Goal: Task Accomplishment & Management: Use online tool/utility

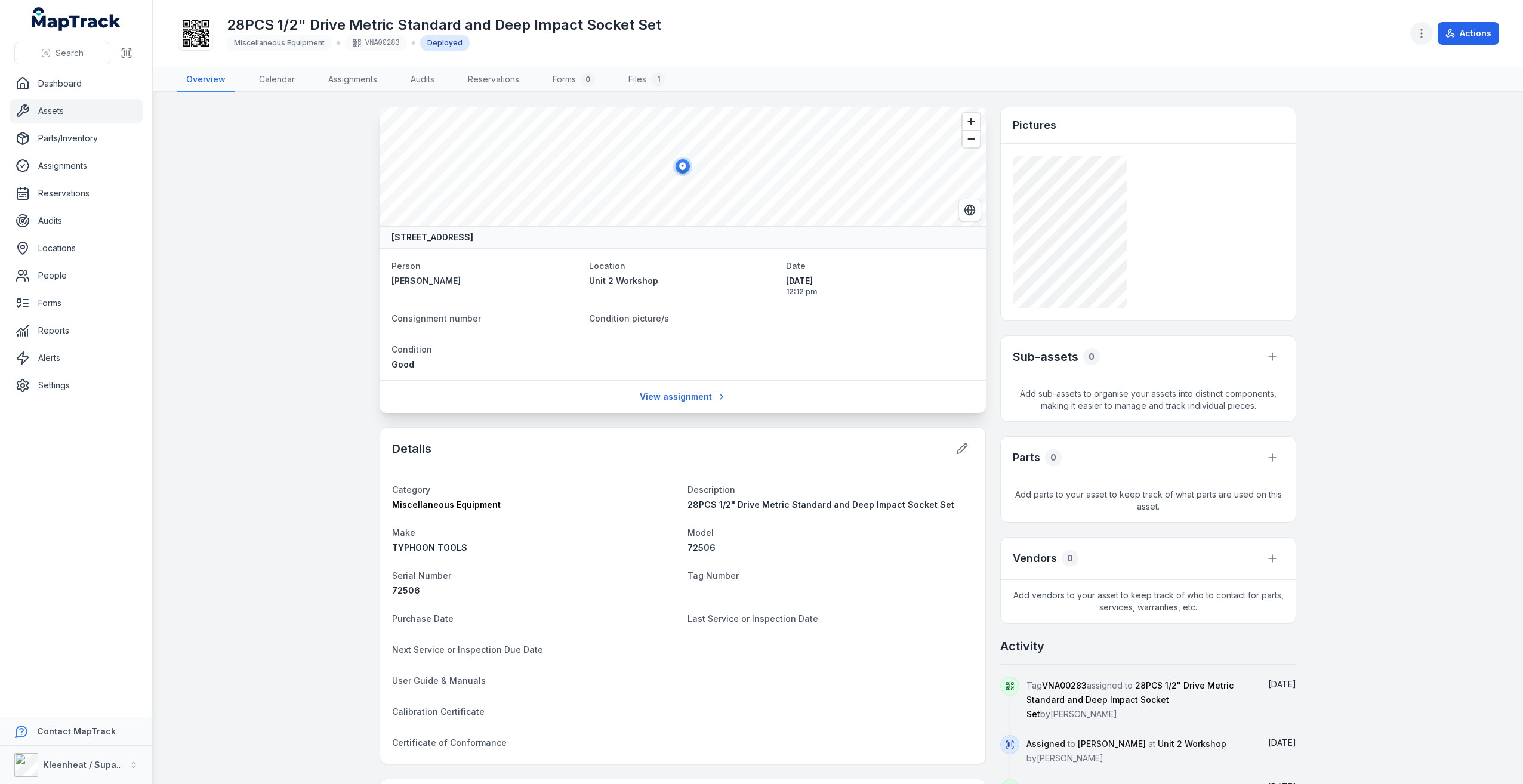
click at [1424, 31] on icon "button" at bounding box center [1421, 34] width 12 height 12
click at [1406, 212] on div "Duplicate asset" at bounding box center [1361, 214] width 134 height 22
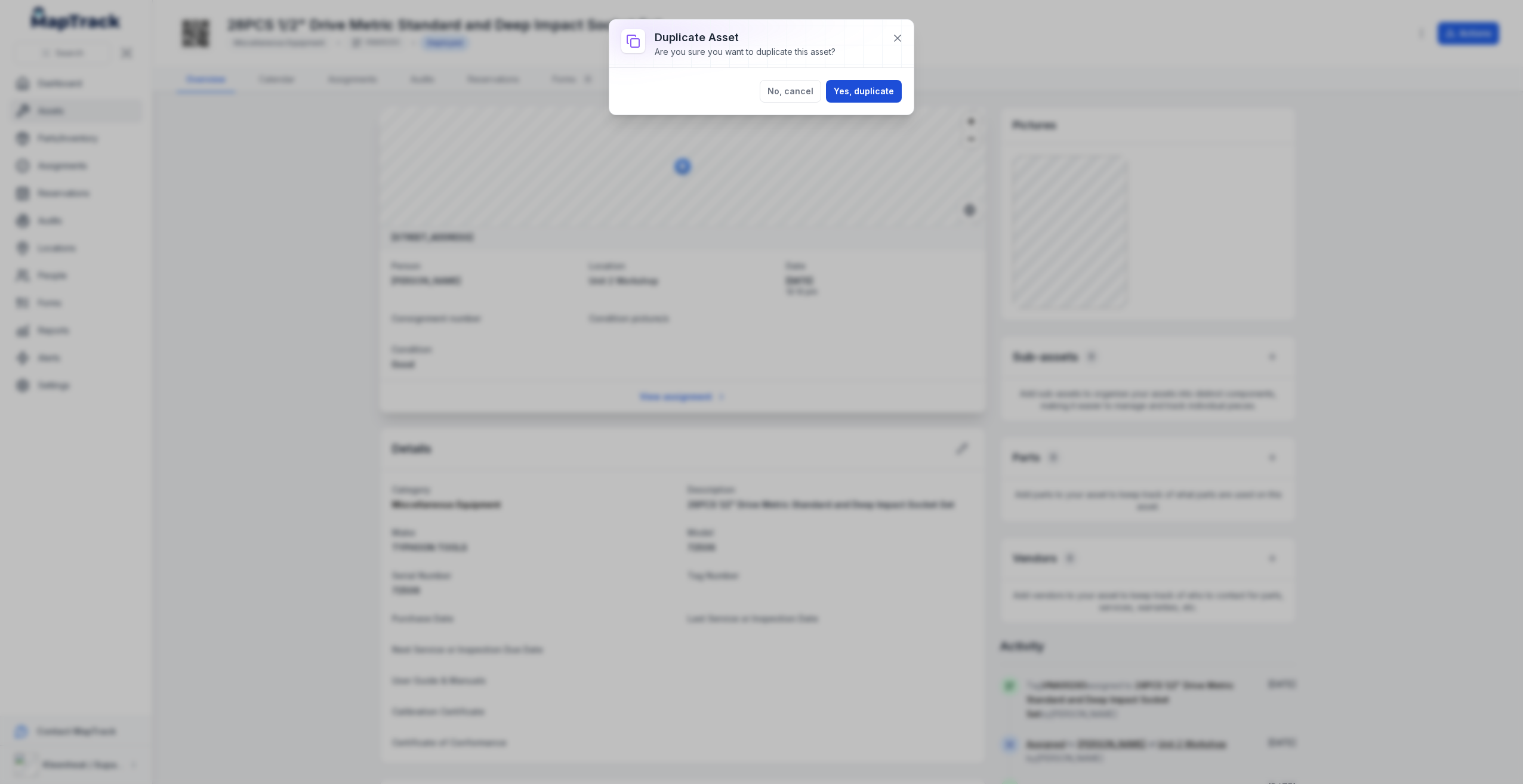
click at [852, 85] on button "Yes, duplicate" at bounding box center [864, 91] width 76 height 22
click at [897, 35] on icon at bounding box center [897, 38] width 12 height 12
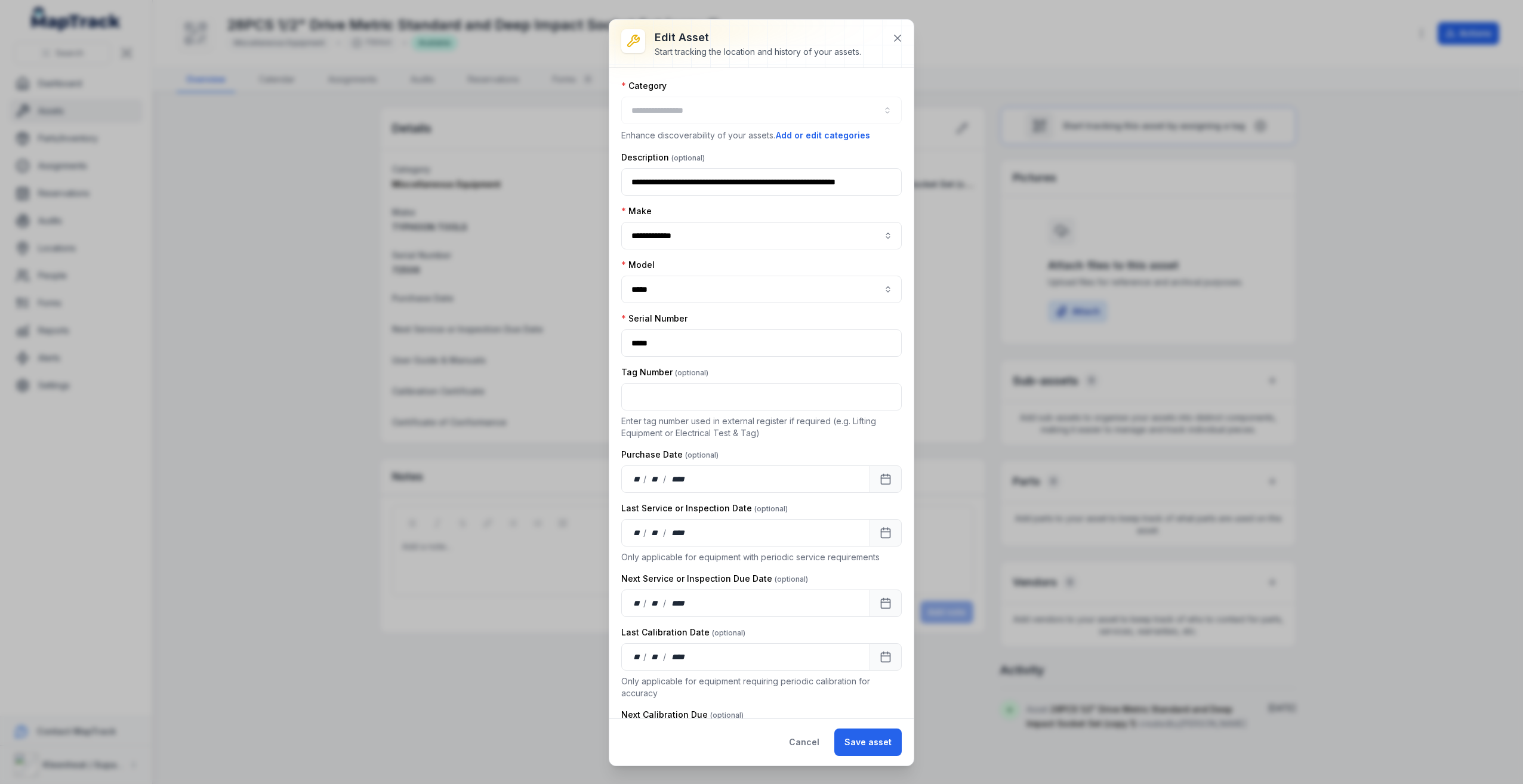
type input "**********"
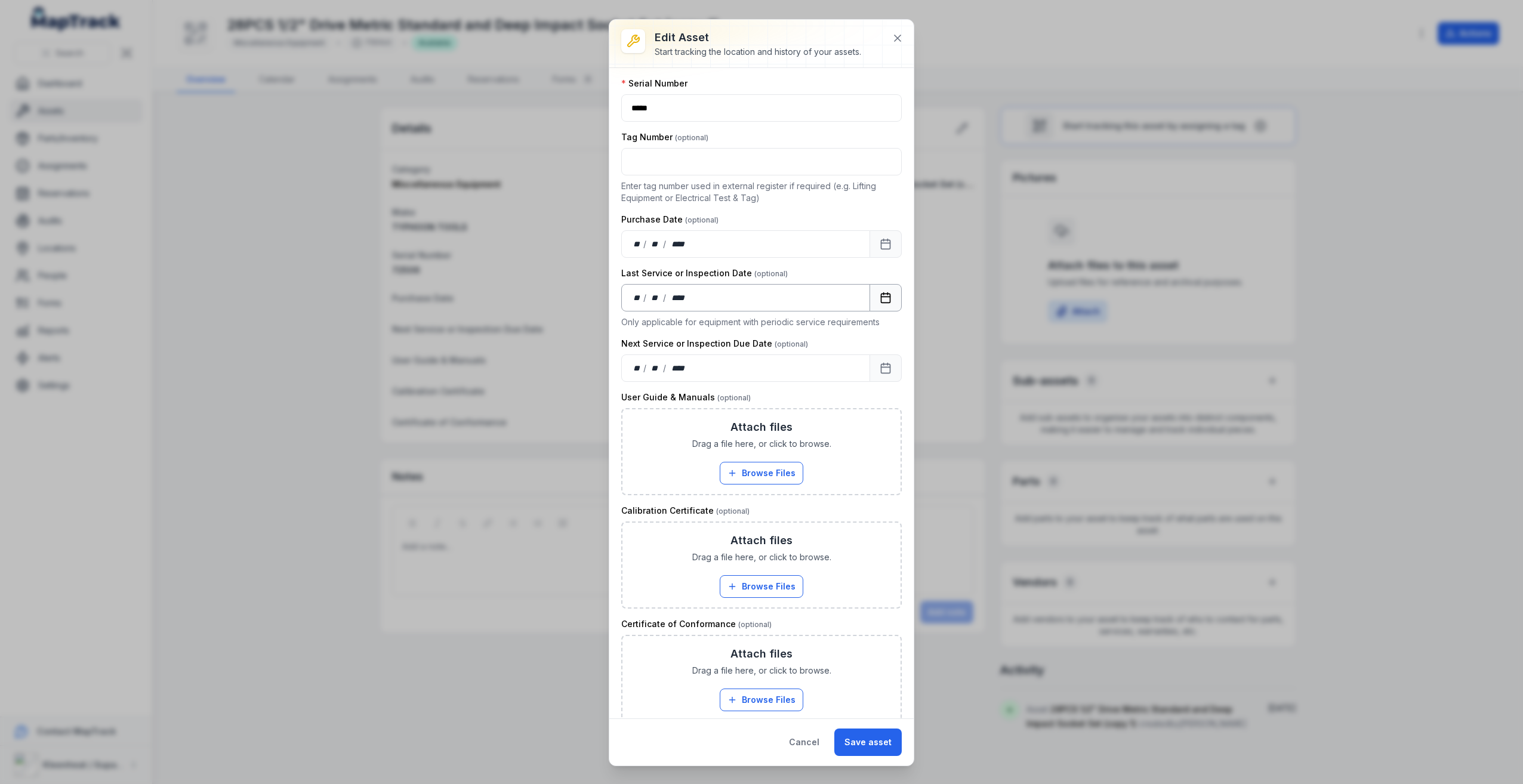
scroll to position [251, 0]
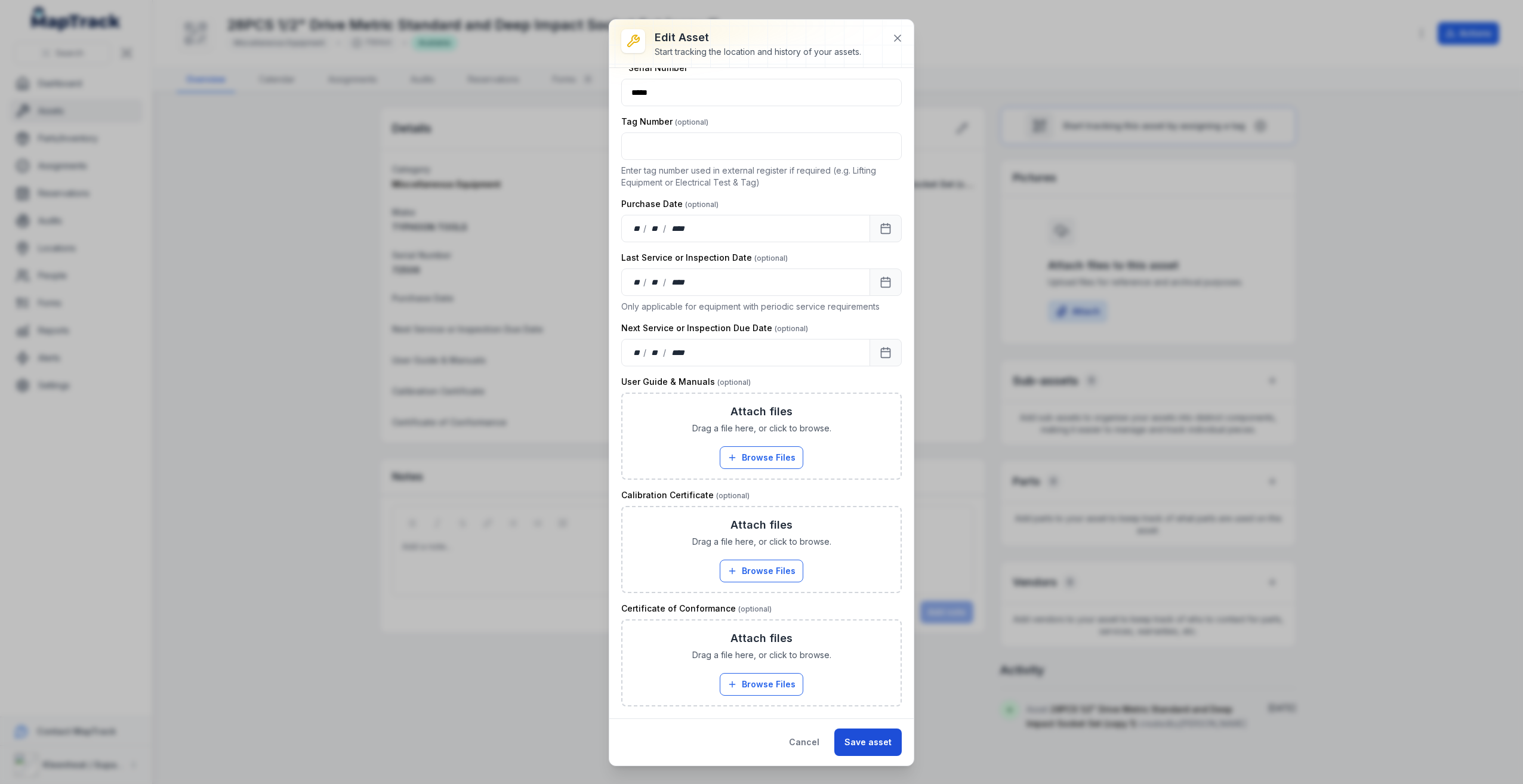
click at [891, 730] on button "Save asset" at bounding box center [868, 742] width 67 height 28
